Goal: Task Accomplishment & Management: Manage account settings

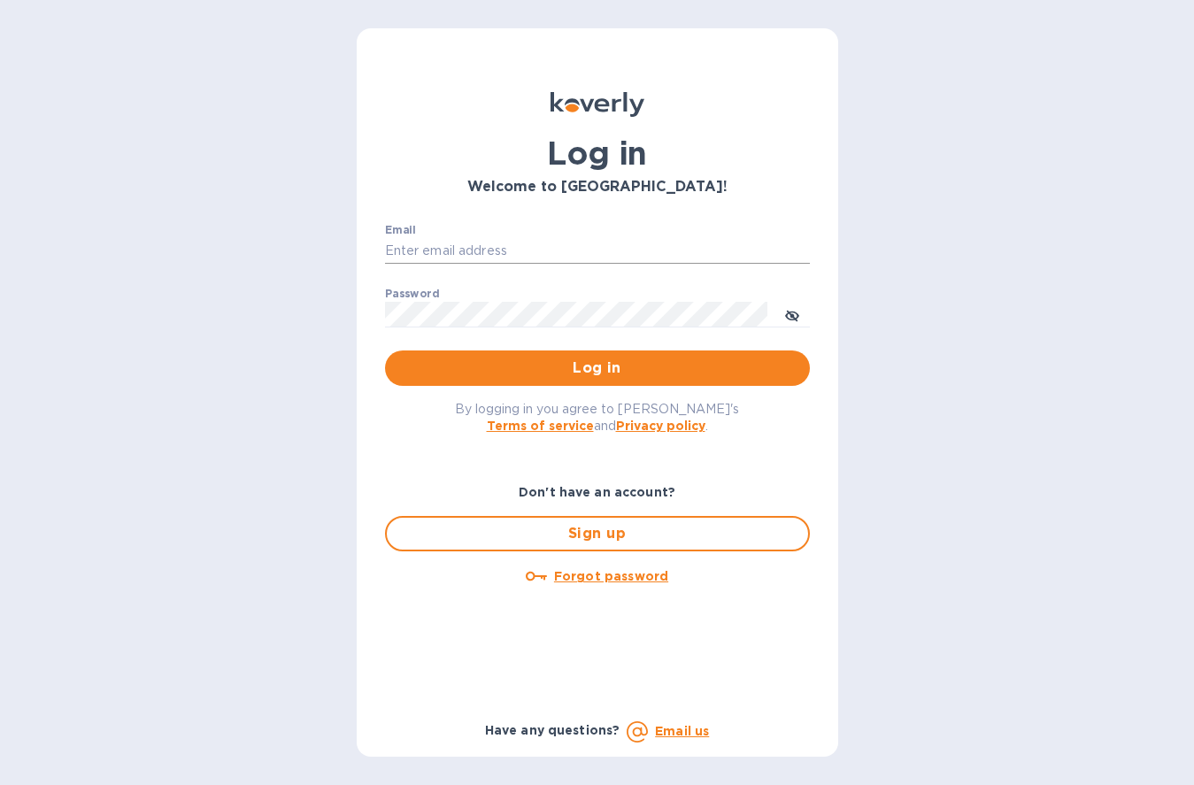
click at [535, 244] on input "Email" at bounding box center [597, 251] width 425 height 27
type input "[EMAIL_ADDRESS][PERSON_NAME][DOMAIN_NAME]"
click at [385, 350] on button "Log in" at bounding box center [597, 367] width 425 height 35
